Goal: Communication & Community: Answer question/provide support

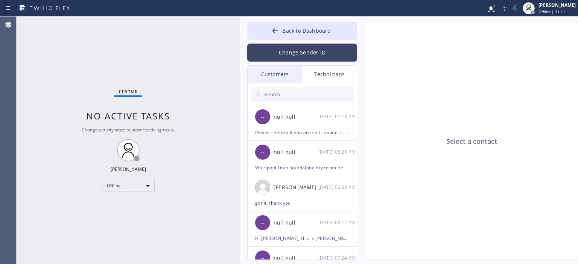
click at [287, 53] on button "Change Sender ID" at bounding box center [302, 53] width 110 height 18
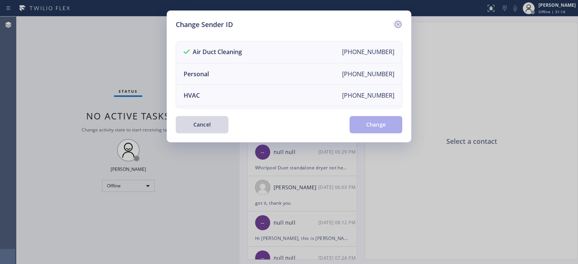
click at [393, 22] on icon at bounding box center [397, 24] width 9 height 9
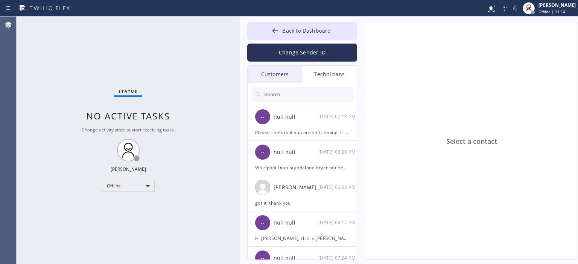
click at [287, 77] on div "Customers" at bounding box center [274, 74] width 55 height 17
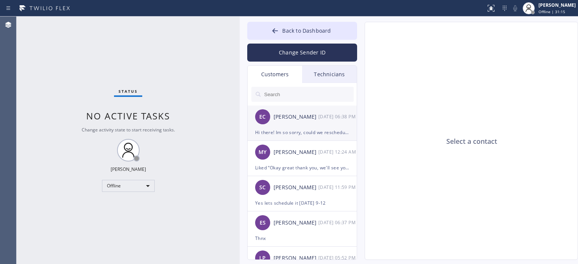
click at [304, 118] on div "[PERSON_NAME]" at bounding box center [295, 117] width 45 height 9
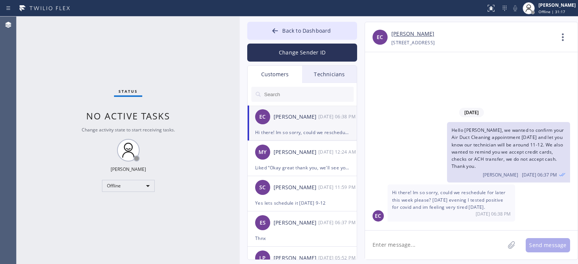
click at [408, 246] on textarea at bounding box center [435, 245] width 140 height 29
type textarea "H"
click at [404, 249] on textarea "I'm sorry to hear that, get well soon. Sure, let smove it [DATE] 1-4pm." at bounding box center [441, 245] width 153 height 29
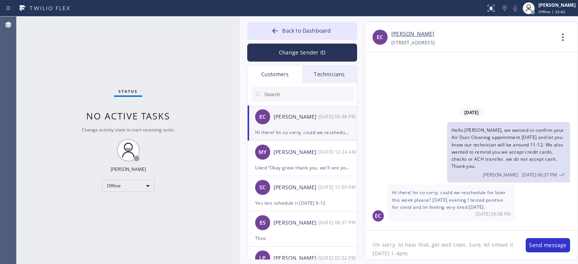
click at [404, 249] on textarea "I'm sorry to hear that, get well soon. Sure, let smove it [DATE] 1-4pm." at bounding box center [441, 245] width 153 height 29
type textarea "I'm sorry to hear that, get well soon. Sure, let smove it [DATE] 1-4pm."
click at [402, 250] on textarea "I'm sorry to hear that, get well soon. Sure, let smove it [DATE] 1-4pm." at bounding box center [441, 245] width 153 height 29
click at [401, 251] on textarea "I'm sorry to hear that, get well soon. Sure, let smove it [DATE] 1-4pm." at bounding box center [441, 245] width 153 height 29
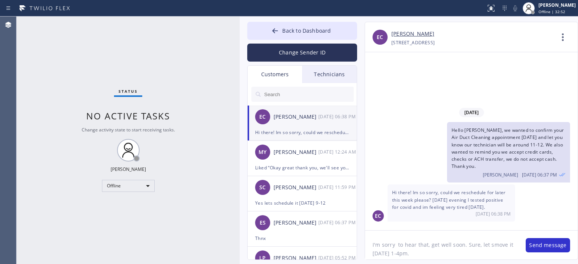
click at [395, 249] on textarea "I'm sorry to hear that, get well soon. Sure, let smove it [DATE] 1-4pm." at bounding box center [441, 245] width 153 height 29
paste textarea "I'm sorry to hear that, get well soon. Sure, let's move it [DATE] 1-4pm."
type textarea "I'm sorry to hear that, get well soon. Sure, let's move it [DATE] 1-4pm."
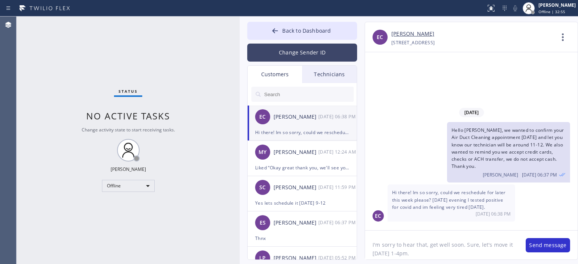
click at [302, 49] on button "Change Sender ID" at bounding box center [302, 53] width 110 height 18
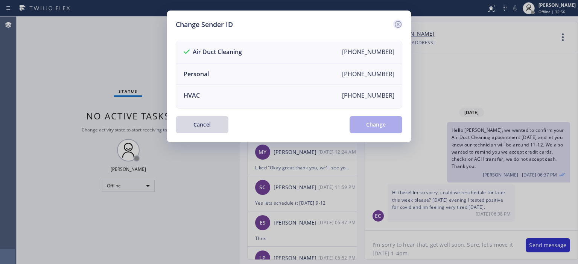
click at [399, 22] on icon at bounding box center [397, 24] width 9 height 9
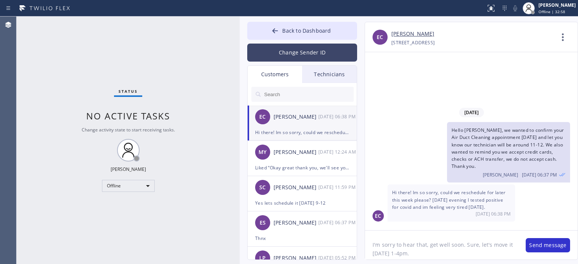
click at [306, 53] on button "Change Sender ID" at bounding box center [302, 53] width 110 height 18
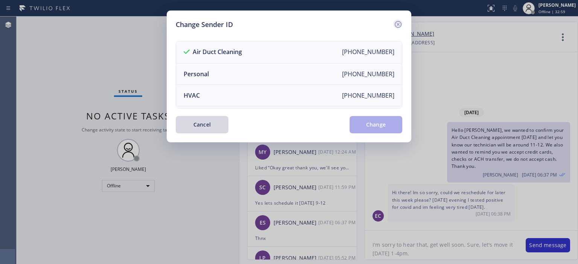
click at [401, 24] on icon at bounding box center [397, 24] width 7 height 7
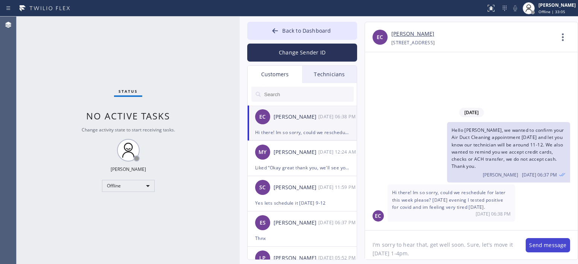
click at [542, 240] on button "Send message" at bounding box center [547, 245] width 44 height 14
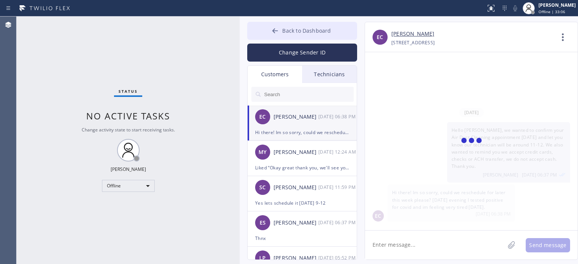
click at [273, 32] on icon at bounding box center [275, 31] width 8 height 8
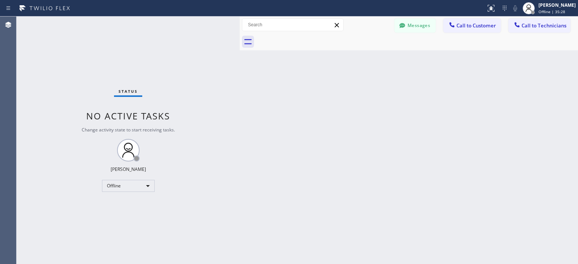
click at [37, 79] on div "Status No active tasks Change activity state to start receiving tasks. [PERSON_…" at bounding box center [128, 141] width 223 height 248
